Goal: Task Accomplishment & Management: Use online tool/utility

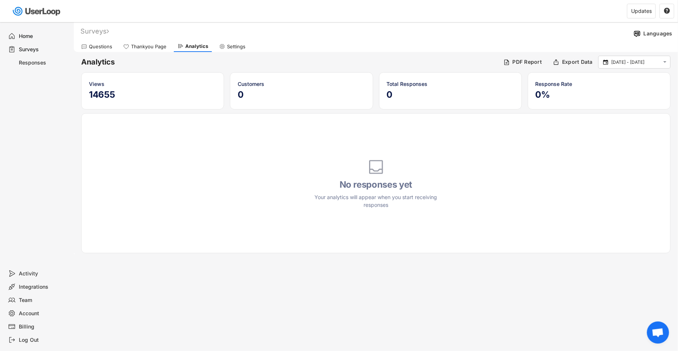
click at [17, 35] on div "Home" at bounding box center [38, 36] width 66 height 13
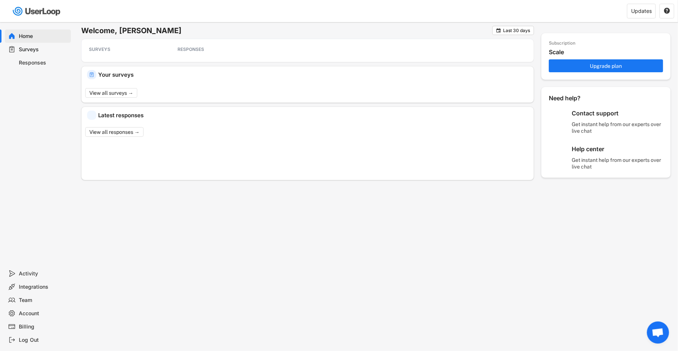
click at [31, 47] on div "Surveys" at bounding box center [43, 49] width 49 height 7
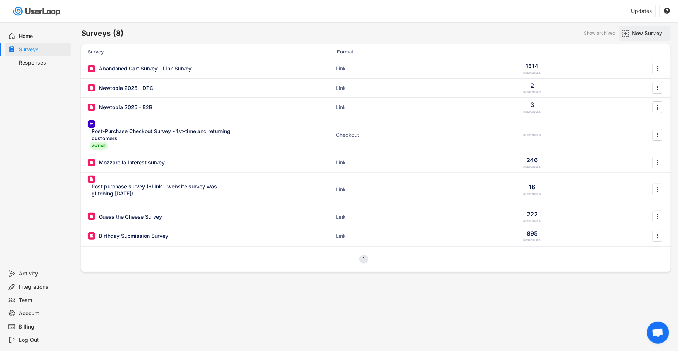
click at [623, 26] on div "New Survey" at bounding box center [645, 33] width 52 height 15
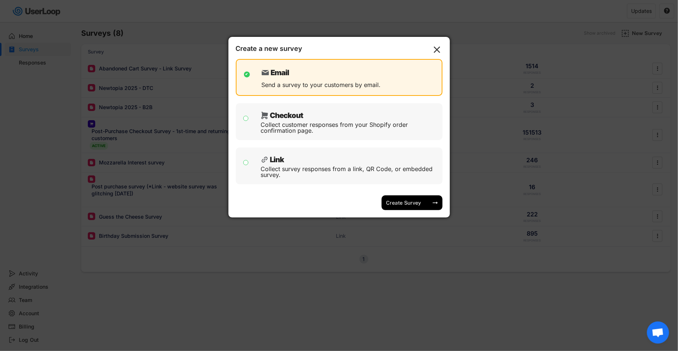
click at [340, 168] on div "Collect survey responses from a link, QR Code, or embedded survey." at bounding box center [349, 172] width 176 height 12
checkbox input "false"
checkbox input "true"
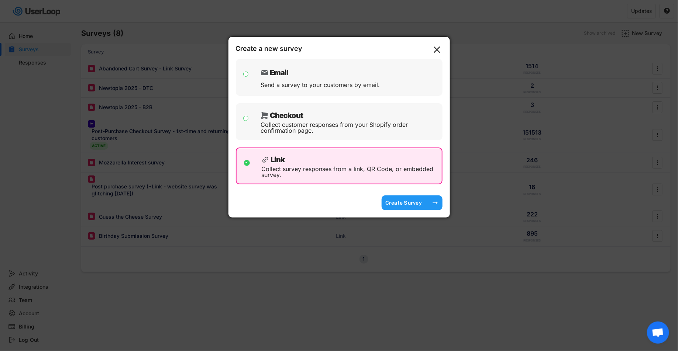
click at [407, 207] on div "Create Survey" at bounding box center [403, 203] width 37 height 15
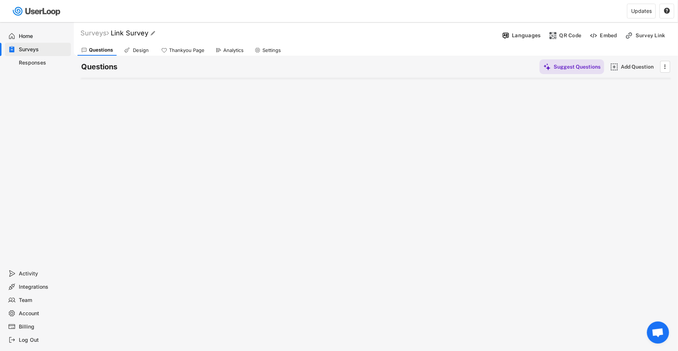
click at [131, 31] on font "Link Survey" at bounding box center [130, 33] width 38 height 8
click at [140, 39] on input "input" at bounding box center [205, 33] width 185 height 13
click at [141, 34] on input "input" at bounding box center [205, 33] width 185 height 13
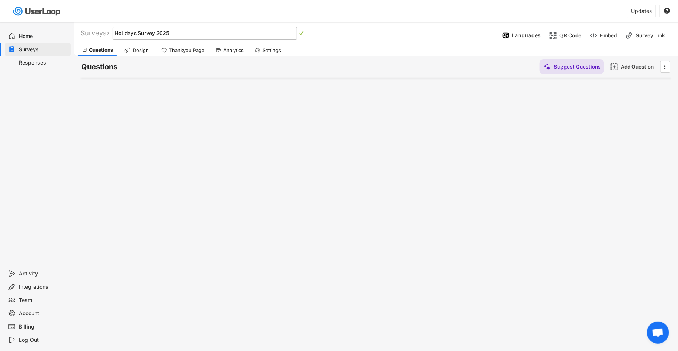
type input "Holidays Survey 2025"
click at [308, 109] on div "Surveys Link Survey   Languages QR Code Embed Survey Link Questions Design Th…" at bounding box center [376, 200] width 604 height 356
click at [416, 95] on div "Surveys Link Survey   Languages QR Code Embed Survey Link Questions Design Th…" at bounding box center [376, 200] width 604 height 356
click at [304, 34] on text "" at bounding box center [302, 33] width 4 height 5
click at [265, 32] on div "Surveys Holidays Survey 2025  " at bounding box center [287, 33] width 426 height 8
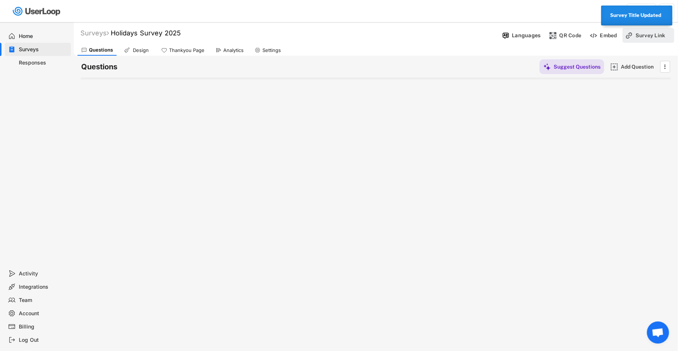
click at [647, 35] on div "Survey Link" at bounding box center [654, 35] width 37 height 7
click at [665, 86] on text "" at bounding box center [665, 86] width 5 height 9
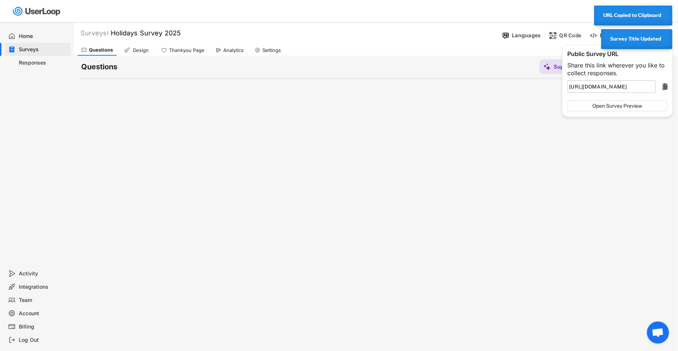
click at [503, 148] on div "Surveys Holidays Survey 2025   Languages QR Code Embed Survey Link Questions …" at bounding box center [376, 200] width 604 height 356
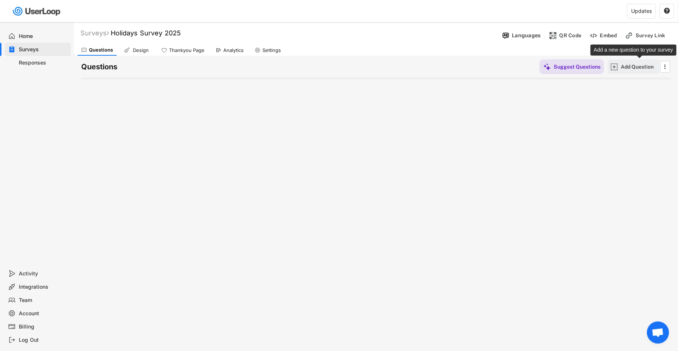
click at [624, 69] on div "Add Question" at bounding box center [639, 66] width 37 height 7
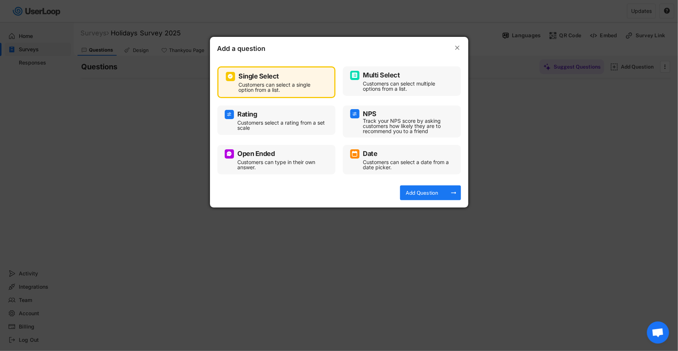
click at [288, 87] on div "Customers can select a single option from a list." at bounding box center [282, 87] width 86 height 10
click at [293, 116] on div "Rating" at bounding box center [276, 114] width 103 height 9
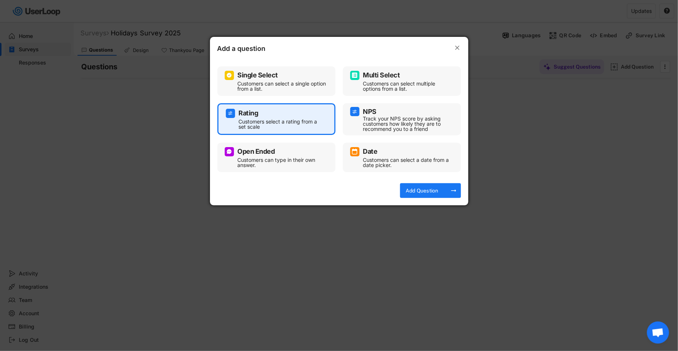
click at [297, 77] on div "Single Select" at bounding box center [276, 75] width 103 height 9
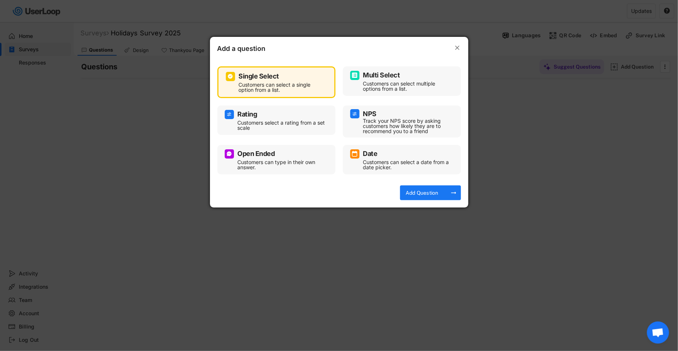
click at [373, 91] on div "Customers can select multiple options from a list." at bounding box center [407, 86] width 89 height 10
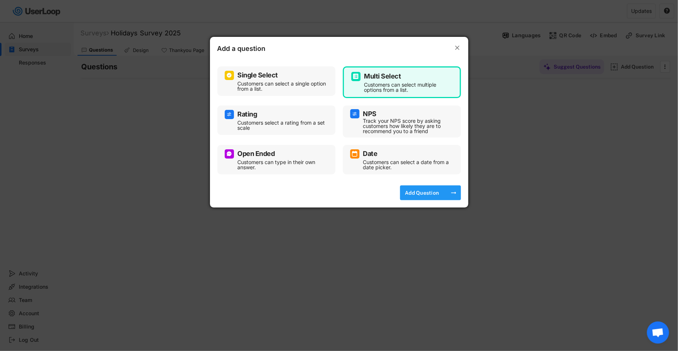
click at [439, 192] on div "Add Question" at bounding box center [422, 193] width 37 height 7
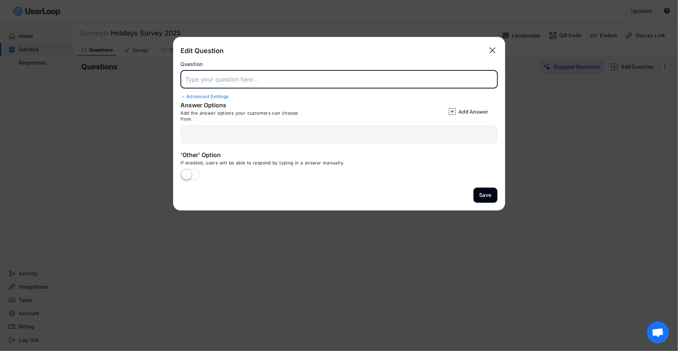
click at [337, 81] on input "input" at bounding box center [339, 79] width 317 height 18
paste input "what holiday do you and your family celebrate?"
click at [222, 79] on input "input" at bounding box center [339, 79] width 317 height 18
click at [192, 80] on input "input" at bounding box center [339, 79] width 317 height 18
type input "What holidays do you and your family celebrate?"
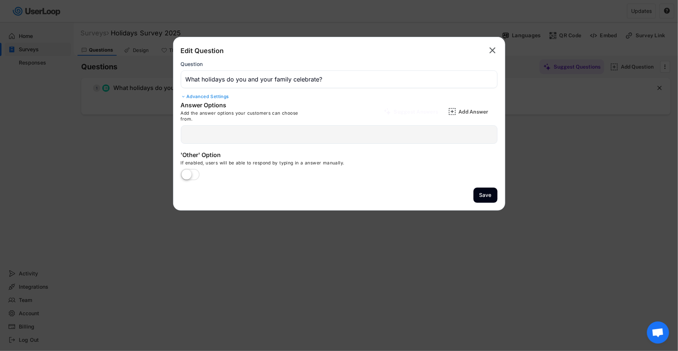
click at [221, 98] on div "Advanced Settings" at bounding box center [339, 97] width 317 height 6
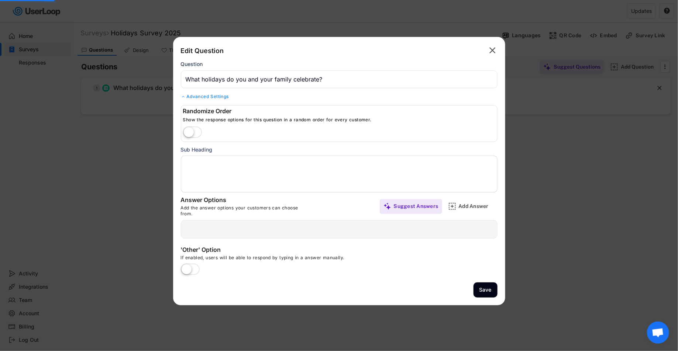
click at [221, 98] on div "Advanced Settings" at bounding box center [339, 97] width 317 height 6
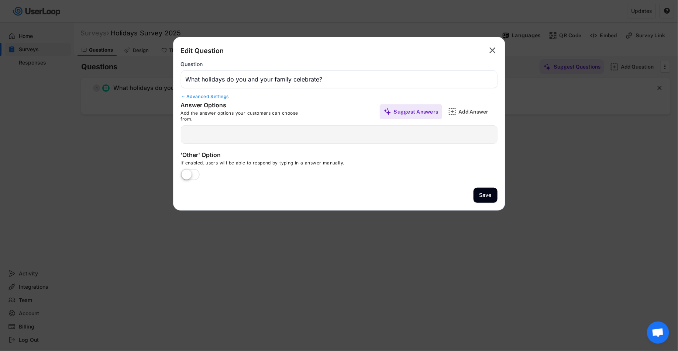
click at [232, 140] on div at bounding box center [339, 134] width 317 height 18
click at [291, 137] on div at bounding box center [339, 134] width 317 height 18
click at [459, 109] on div "Add Answer" at bounding box center [477, 112] width 37 height 7
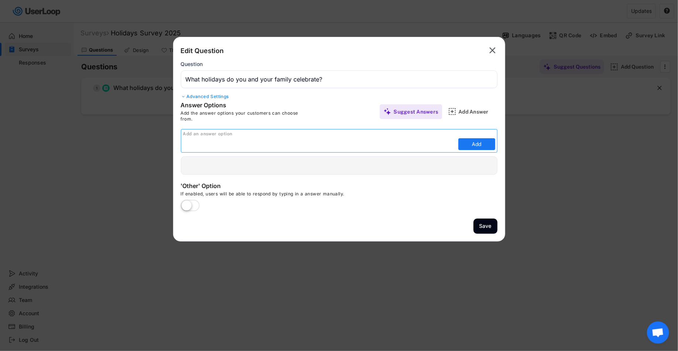
click at [372, 145] on input "input" at bounding box center [319, 144] width 273 height 11
type input "[DATE]"
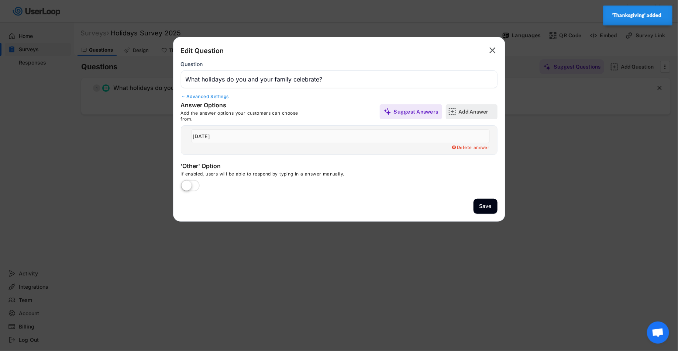
click at [456, 111] on img at bounding box center [452, 112] width 8 height 8
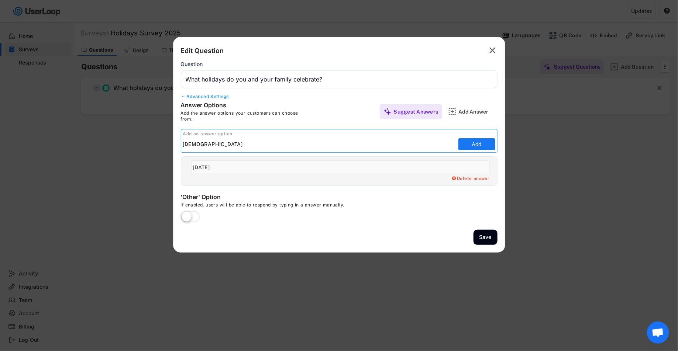
type input "Christmas"
click at [370, 230] on div "Edit Question  Question Advanced Settings Randomize Order Show the response op…" at bounding box center [339, 145] width 332 height 216
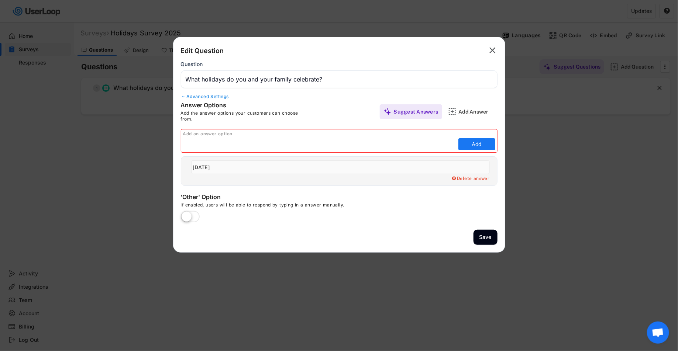
click at [370, 230] on div "Edit Question  Question Advanced Settings Randomize Order Show the response op…" at bounding box center [339, 145] width 332 height 216
click at [186, 214] on label at bounding box center [190, 217] width 23 height 16
click at [0, 0] on input "checkbox" at bounding box center [0, 0] width 0 height 0
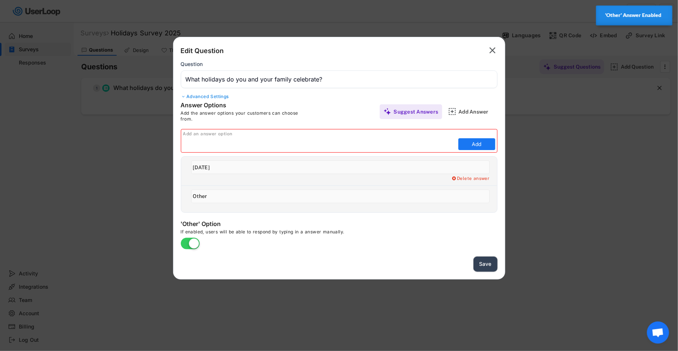
click at [489, 260] on button "Save" at bounding box center [486, 264] width 24 height 15
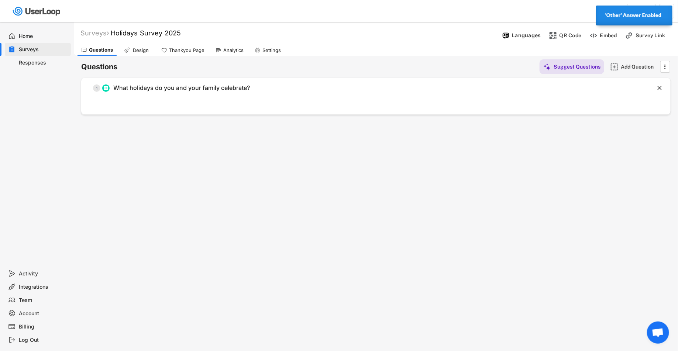
click at [582, 204] on div "Surveys Holidays Survey 2025   Languages QR Code Embed Survey Link Questions …" at bounding box center [376, 200] width 604 height 356
click at [647, 45] on div "Questions Design Thankyou Page Analytics Settings" at bounding box center [376, 49] width 604 height 13
click at [647, 37] on div "Survey Link" at bounding box center [654, 35] width 37 height 7
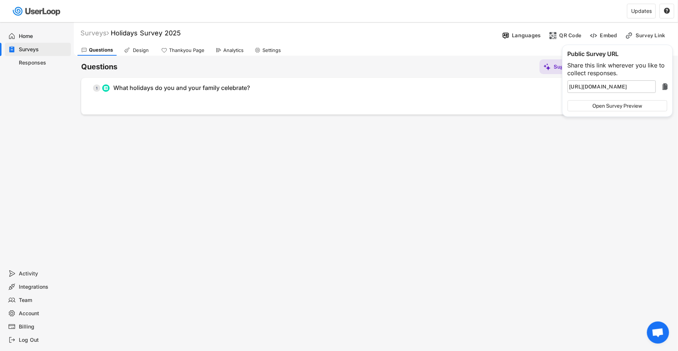
click at [661, 86] on icon "" at bounding box center [665, 86] width 9 height 9
